Goal: Navigation & Orientation: Go to known website

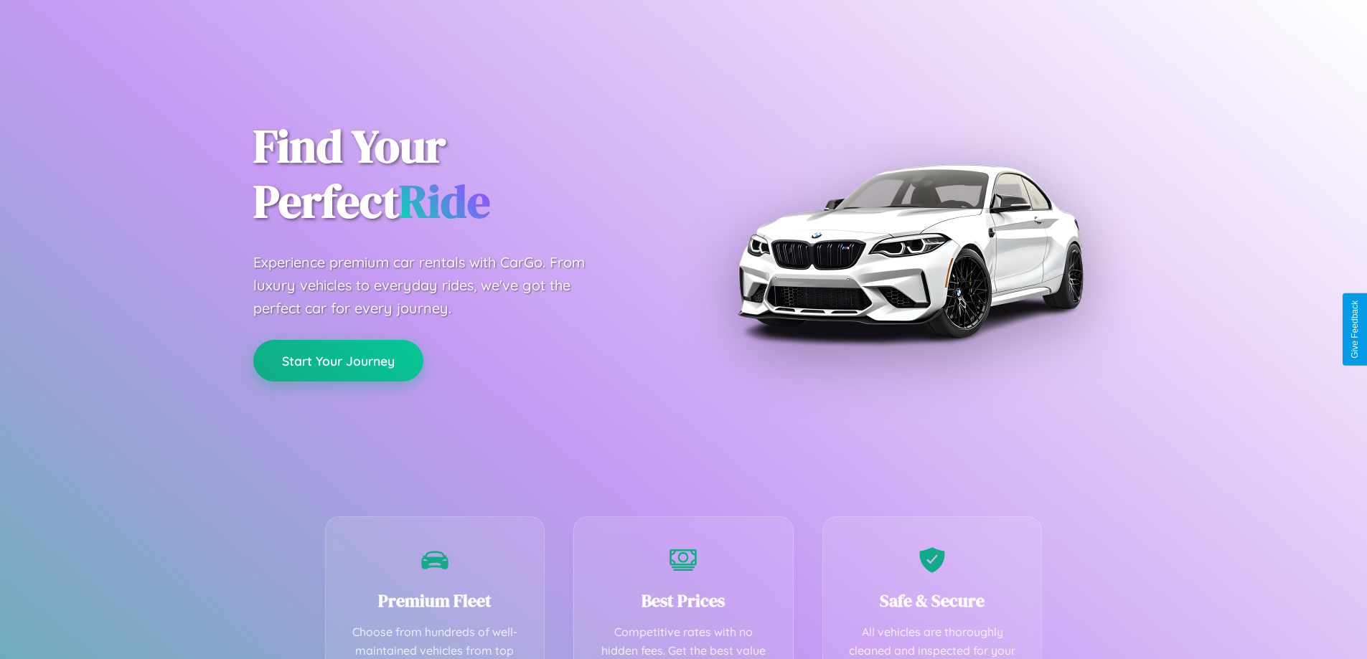
click at [338, 360] on button "Start Your Journey" at bounding box center [338, 361] width 170 height 42
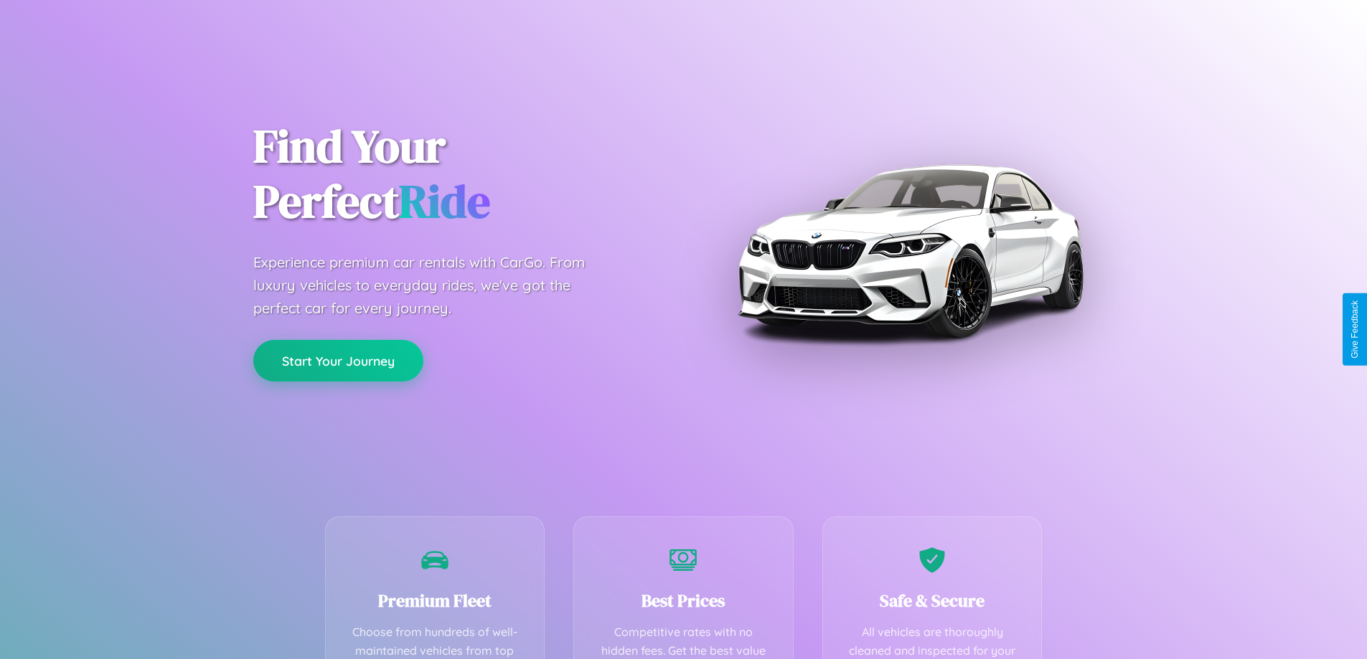
click at [338, 360] on button "Start Your Journey" at bounding box center [338, 361] width 170 height 42
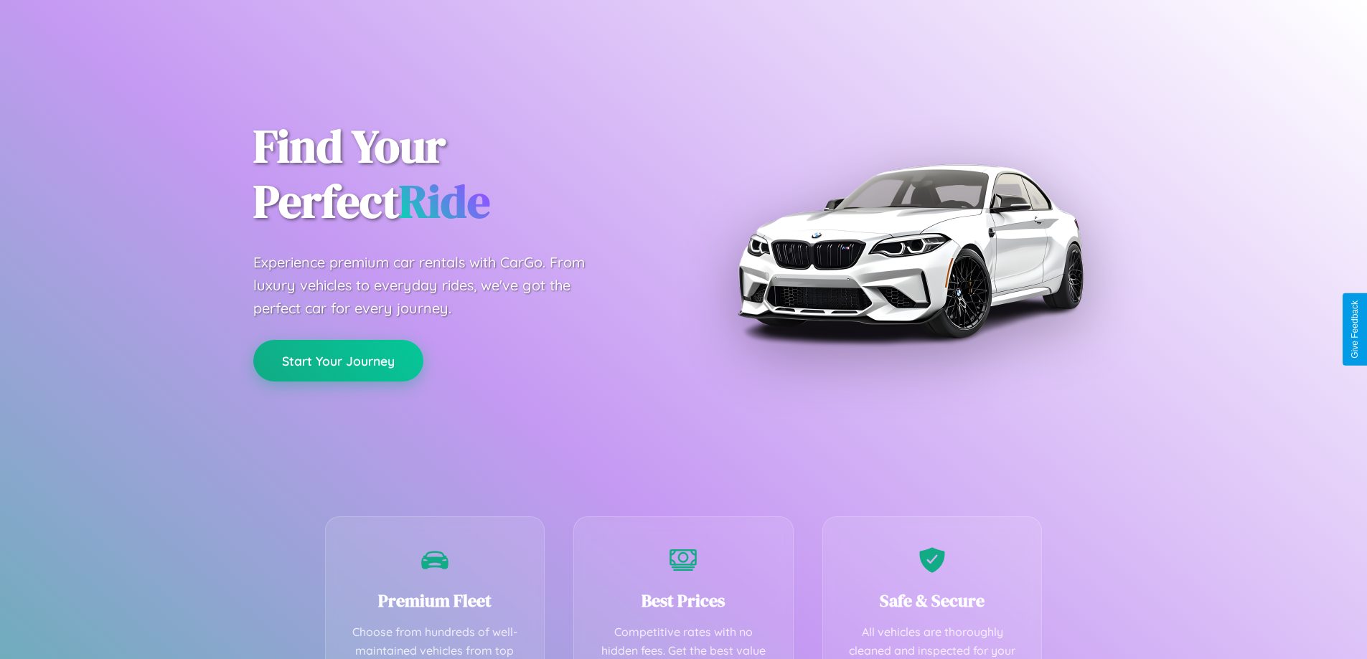
click at [338, 360] on button "Start Your Journey" at bounding box center [338, 361] width 170 height 42
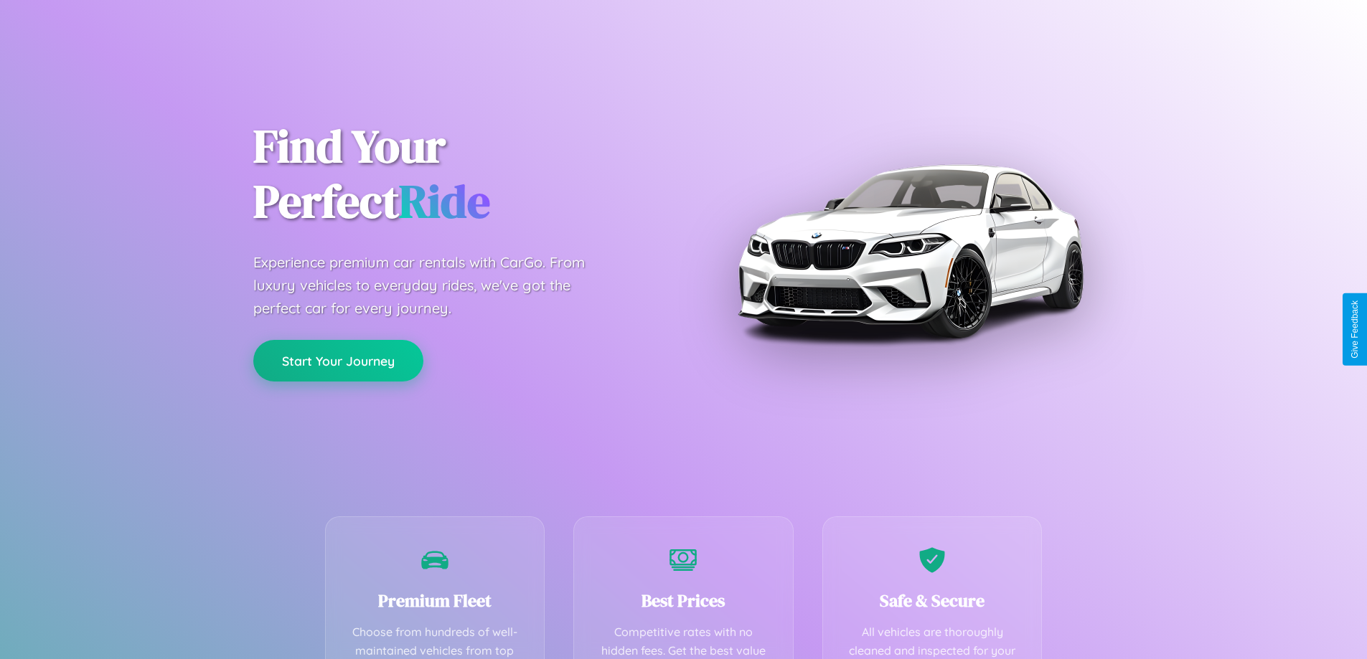
click at [338, 360] on button "Start Your Journey" at bounding box center [338, 361] width 170 height 42
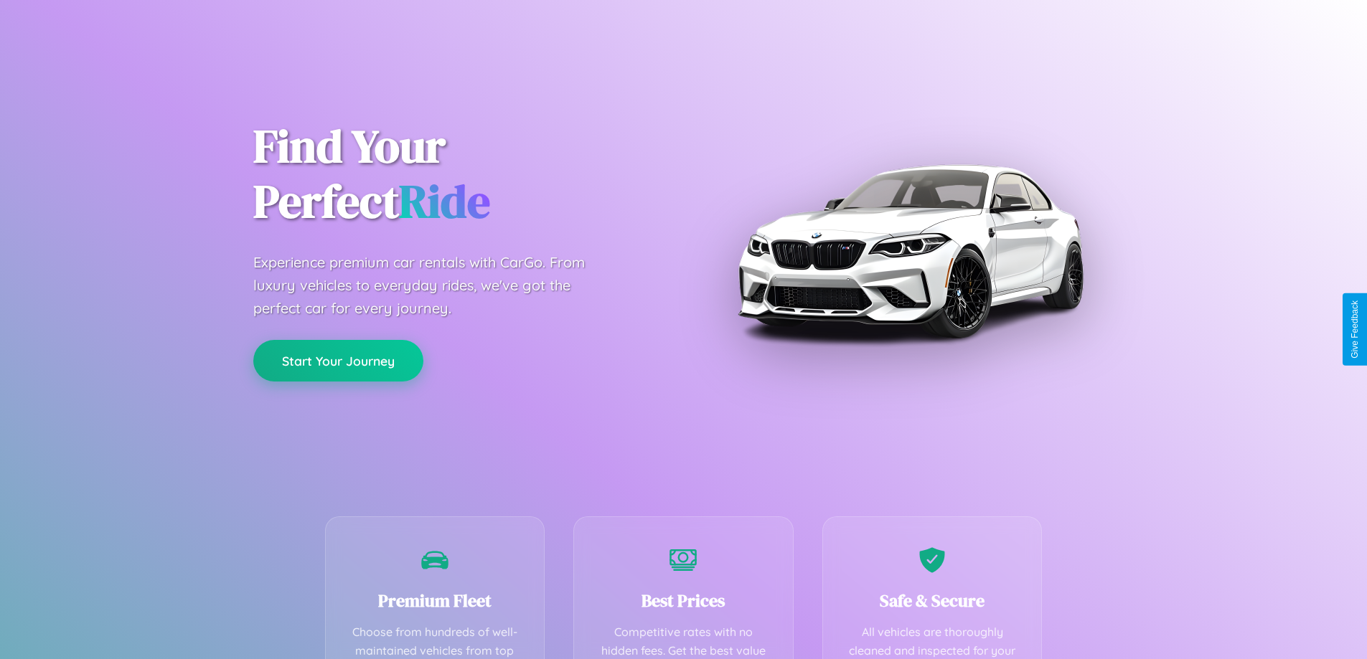
click at [338, 360] on button "Start Your Journey" at bounding box center [338, 361] width 170 height 42
